Goal: Transaction & Acquisition: Purchase product/service

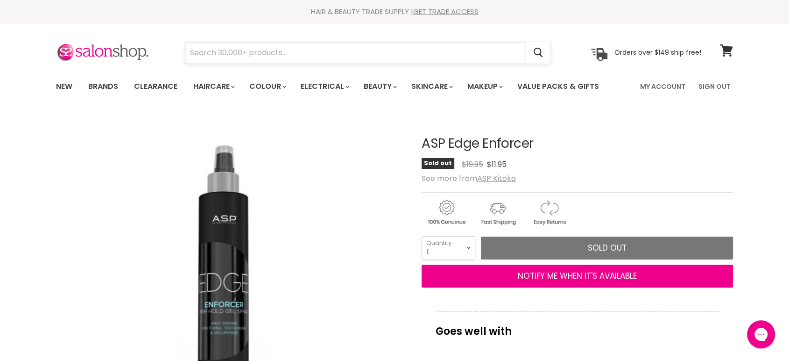
click at [237, 50] on input "Search" at bounding box center [355, 52] width 340 height 21
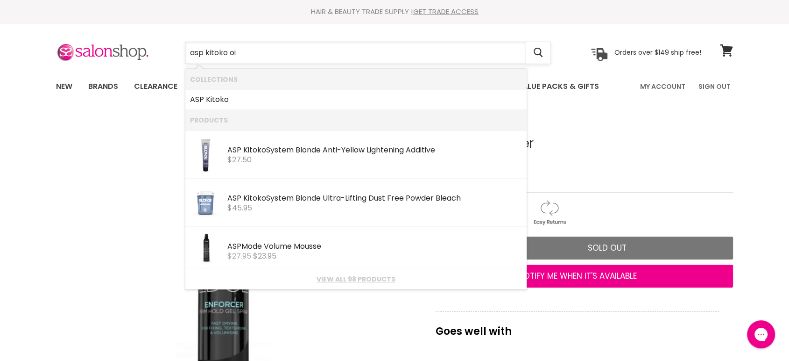
type input "asp kitoko oil"
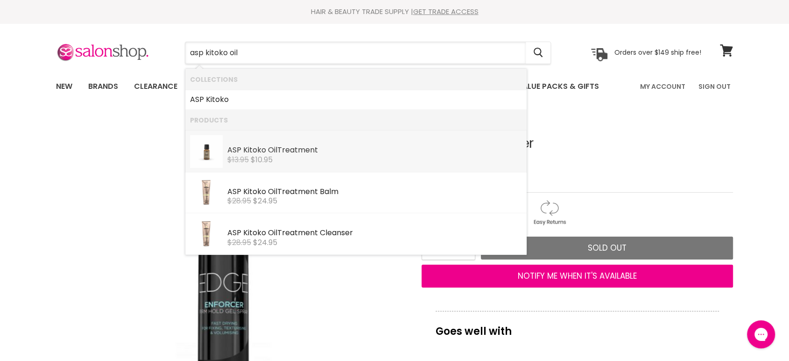
click at [250, 153] on b "Kitoko" at bounding box center [254, 149] width 23 height 11
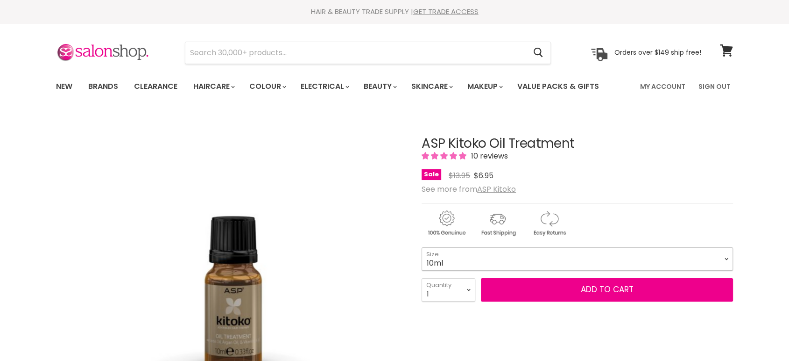
drag, startPoint x: 0, startPoint y: 0, endPoint x: 483, endPoint y: 263, distance: 550.1
click at [483, 263] on select "10ml 115ml 290ml" at bounding box center [578, 258] width 312 height 23
click at [422, 247] on select "10ml 115ml 290ml" at bounding box center [578, 258] width 312 height 23
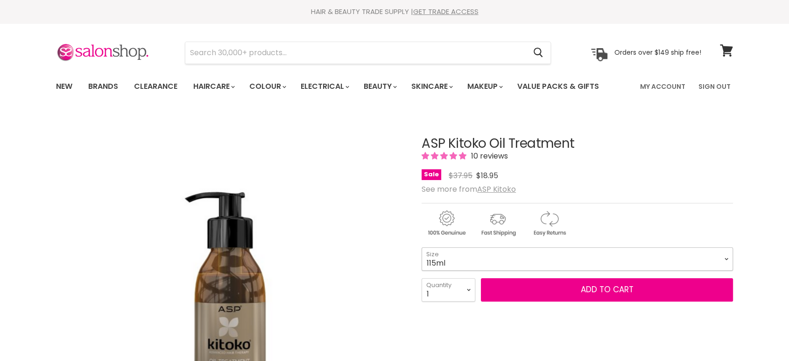
select select "115ml"
paste input "Affinage Luminous Drops"
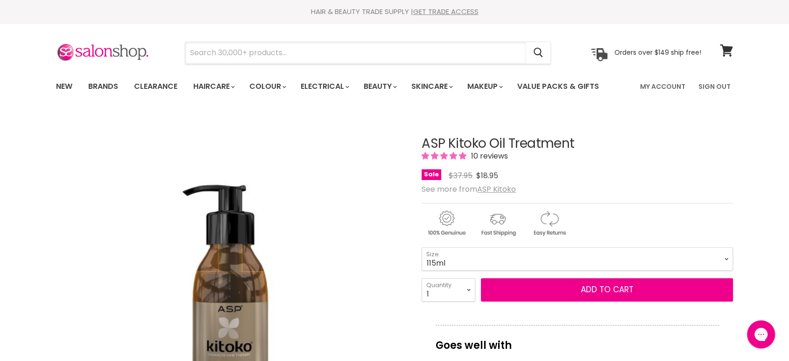
type input "Affinage Luminous Drops"
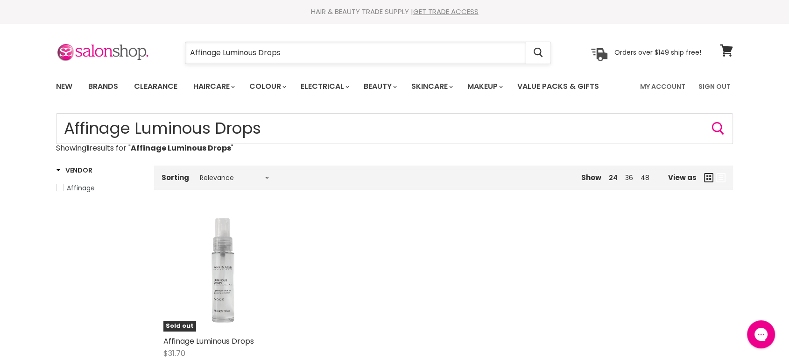
drag, startPoint x: 314, startPoint y: 60, endPoint x: 184, endPoint y: 57, distance: 129.4
click at [185, 57] on form "Affinage Luminous Drops Cancel" at bounding box center [368, 53] width 366 height 22
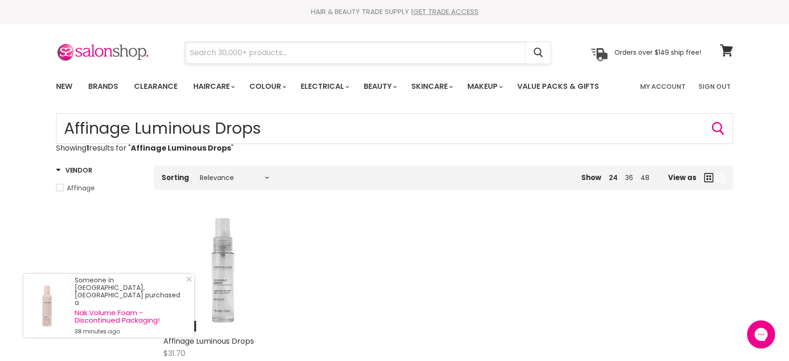
paste input "Jeval J2 Instant Repair Leave-In Hair Masque"
type input "Jeval J2 Instant Repair Leave-In Hair Masque"
